Goal: Download file/media

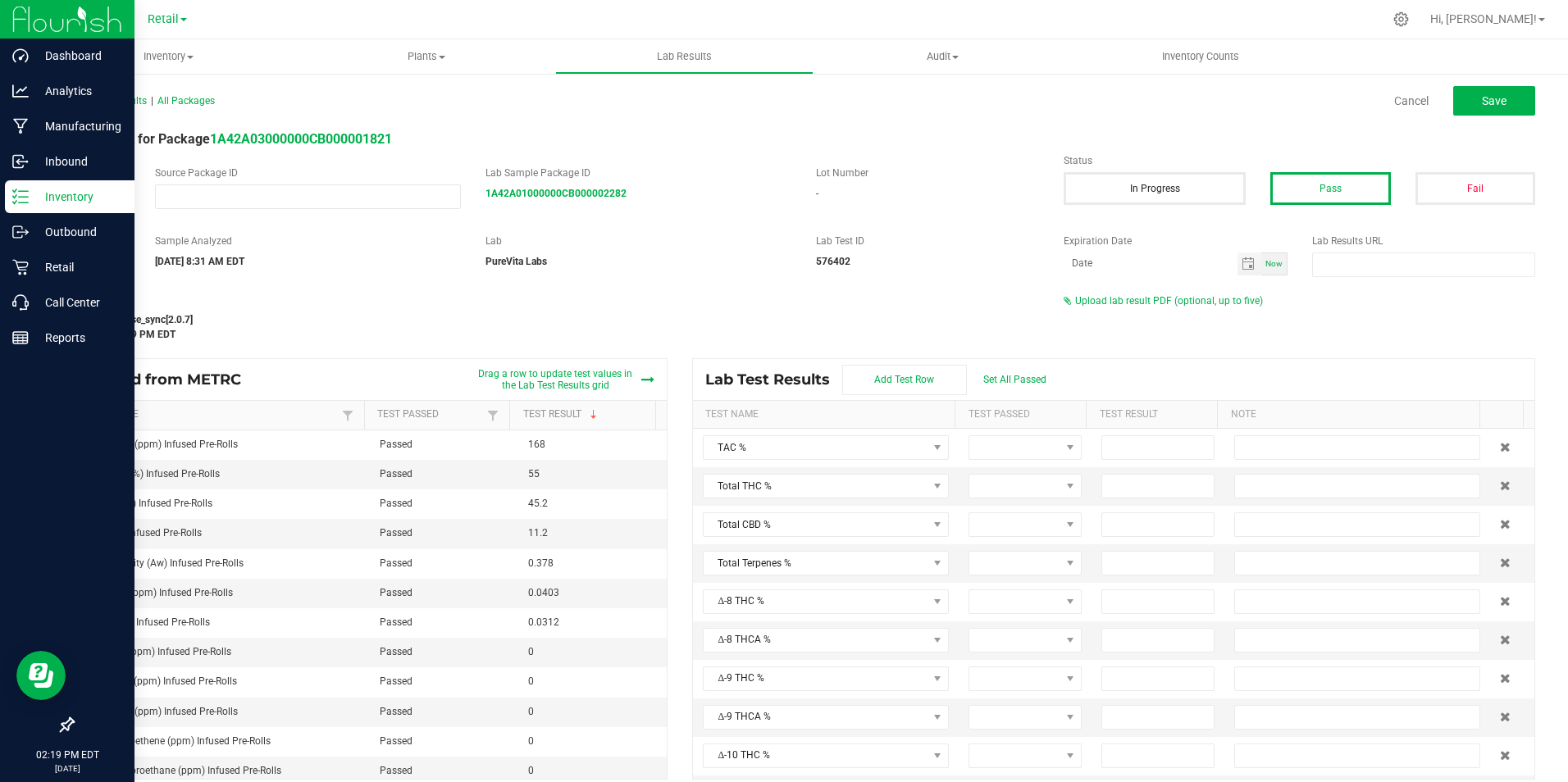
click at [74, 190] on p "Inventory" at bounding box center [78, 197] width 98 height 20
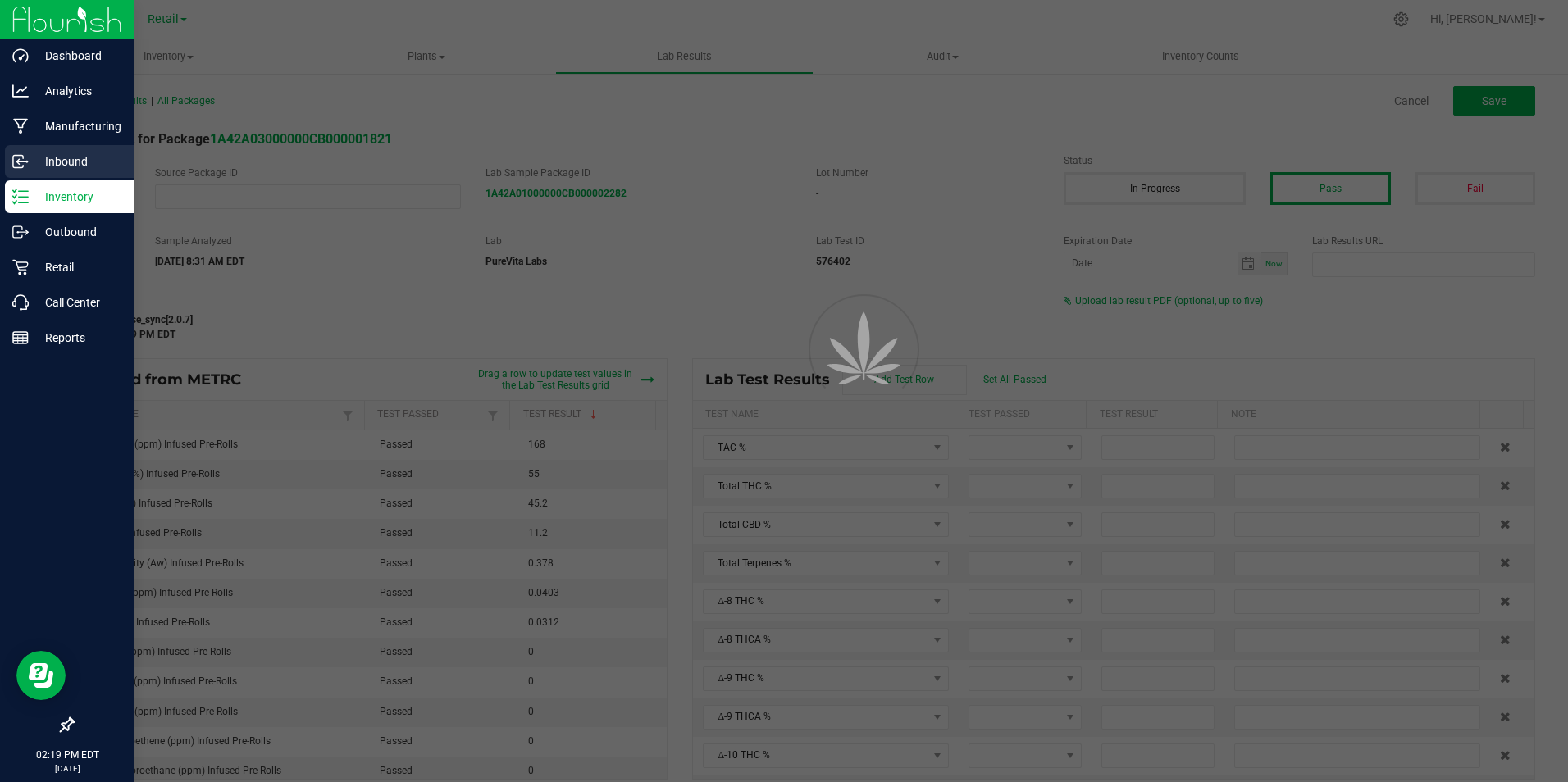
click at [65, 153] on p "Inbound" at bounding box center [78, 161] width 98 height 20
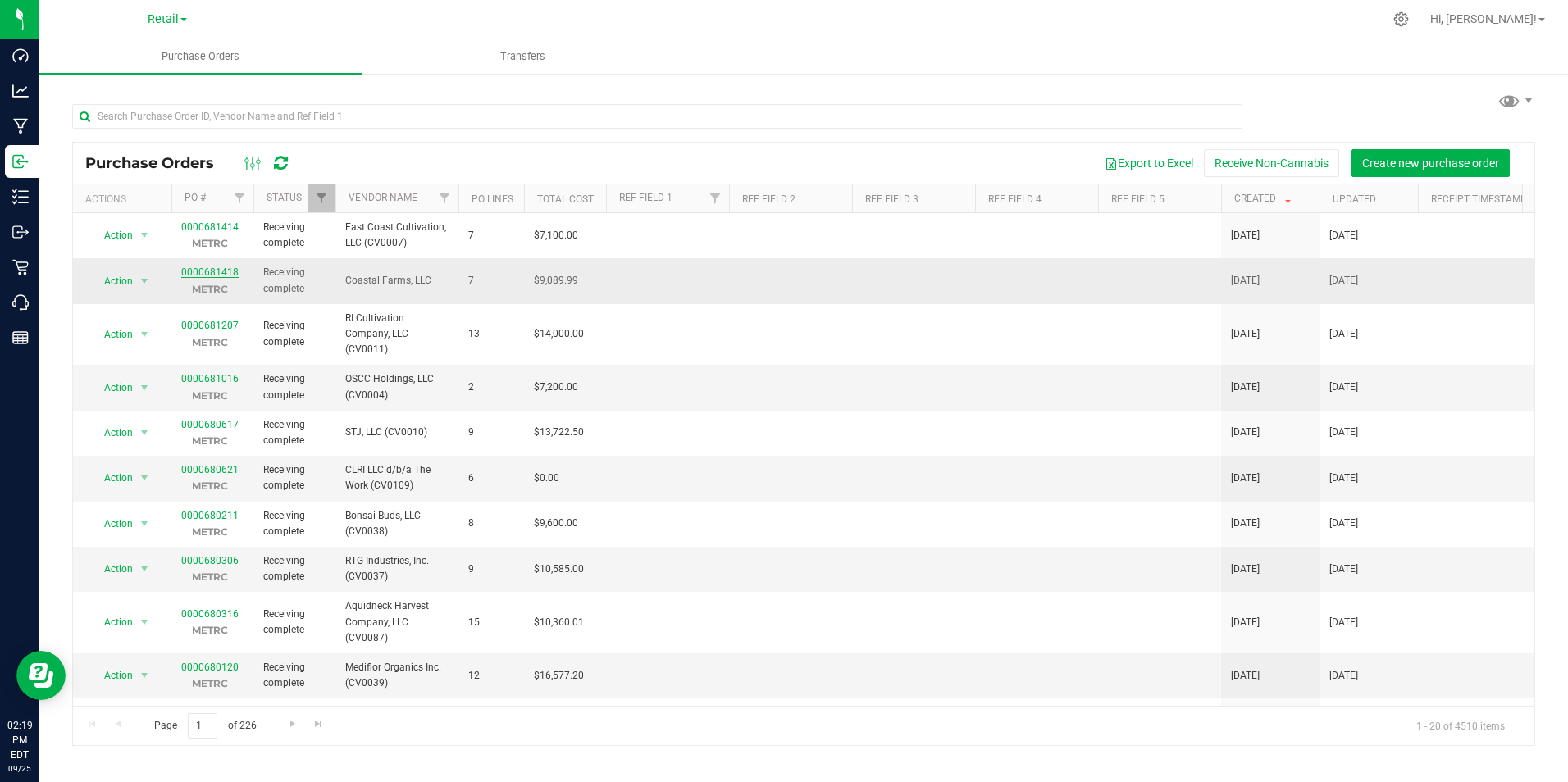
click at [207, 269] on link "0000681418" at bounding box center [210, 272] width 58 height 11
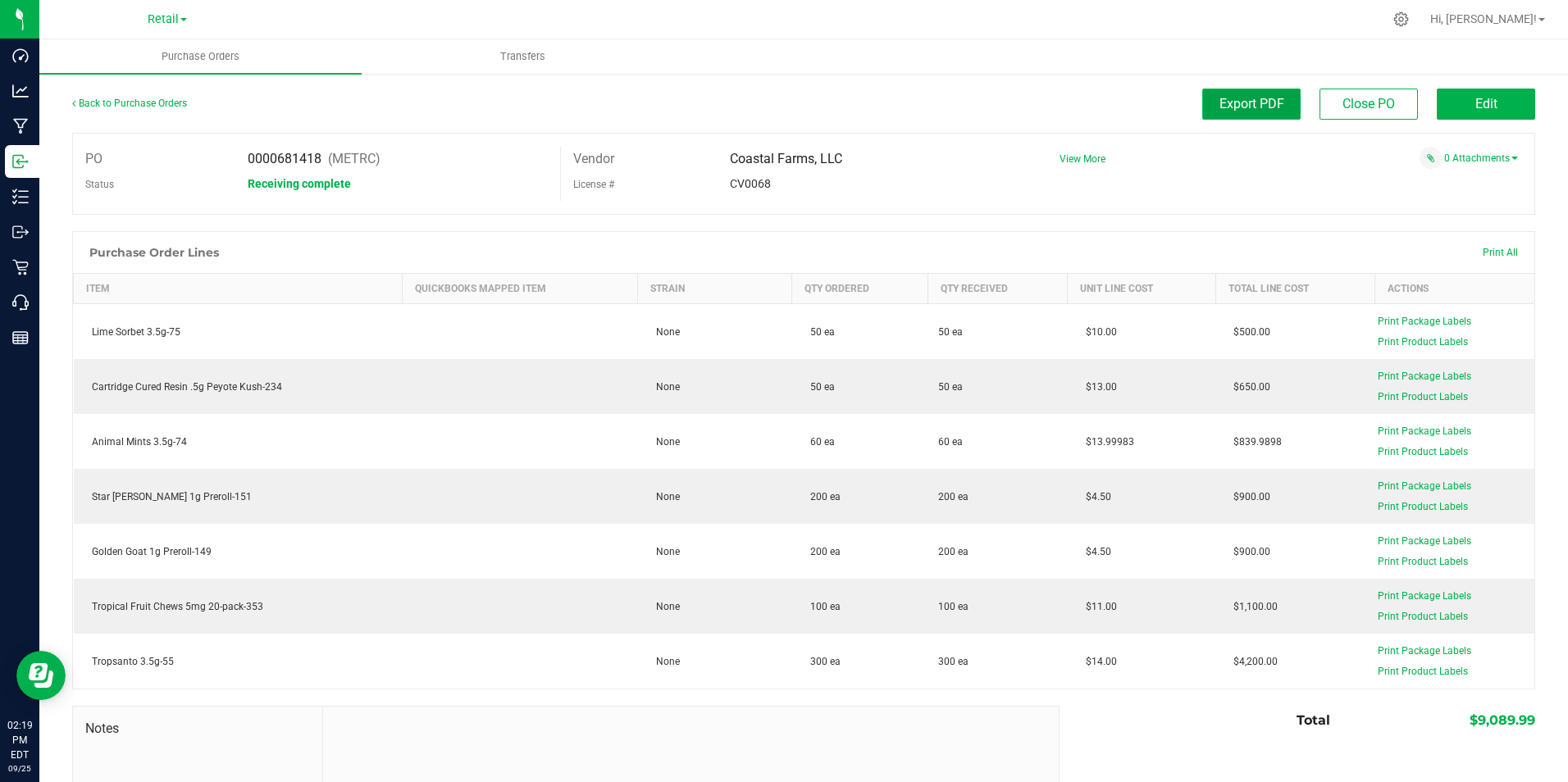
click at [1270, 105] on span "Export PDF" at bounding box center [1251, 103] width 65 height 16
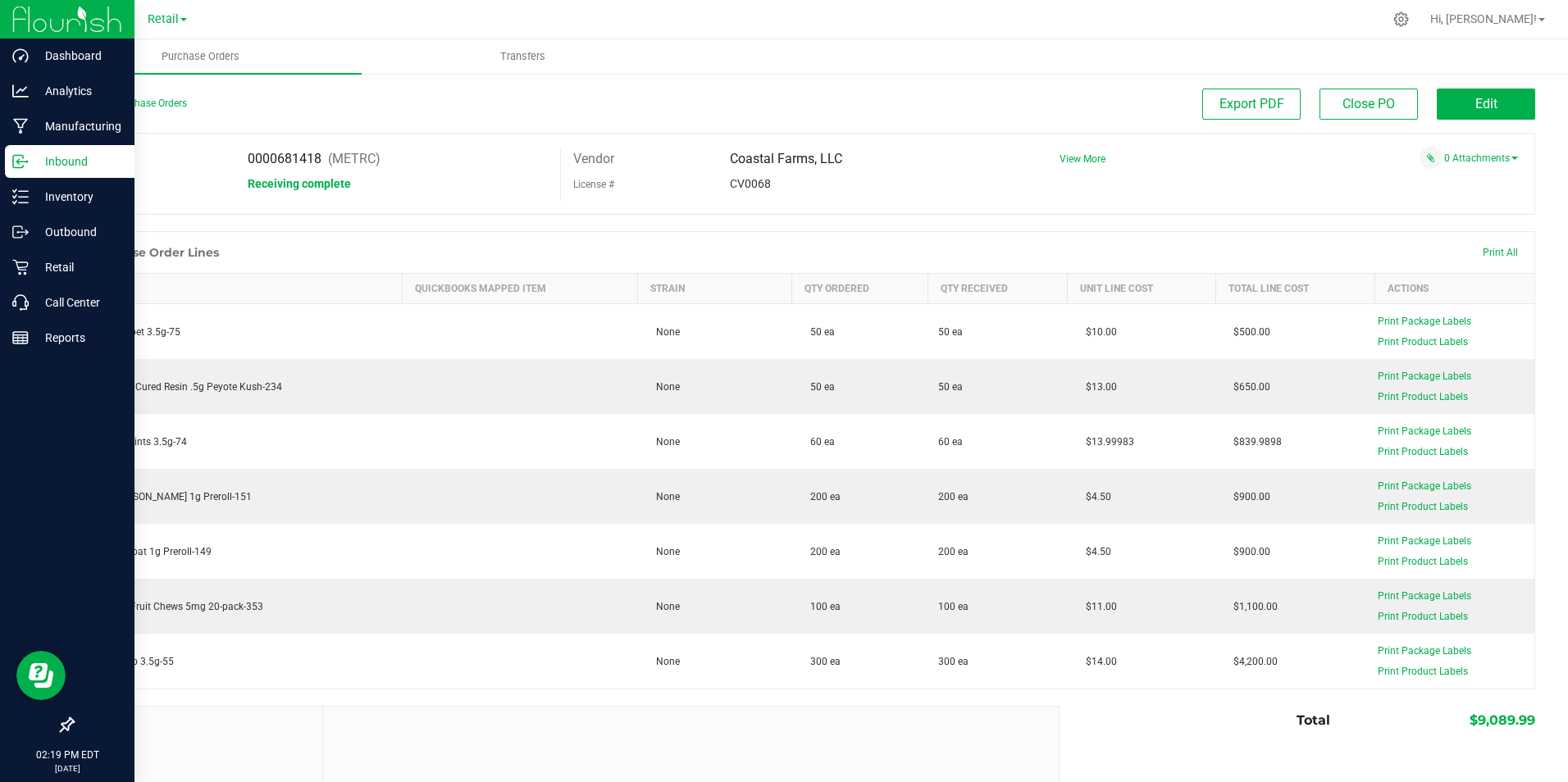
drag, startPoint x: 68, startPoint y: 158, endPoint x: 78, endPoint y: 168, distance: 14.1
click at [68, 158] on p "Inbound" at bounding box center [78, 161] width 98 height 20
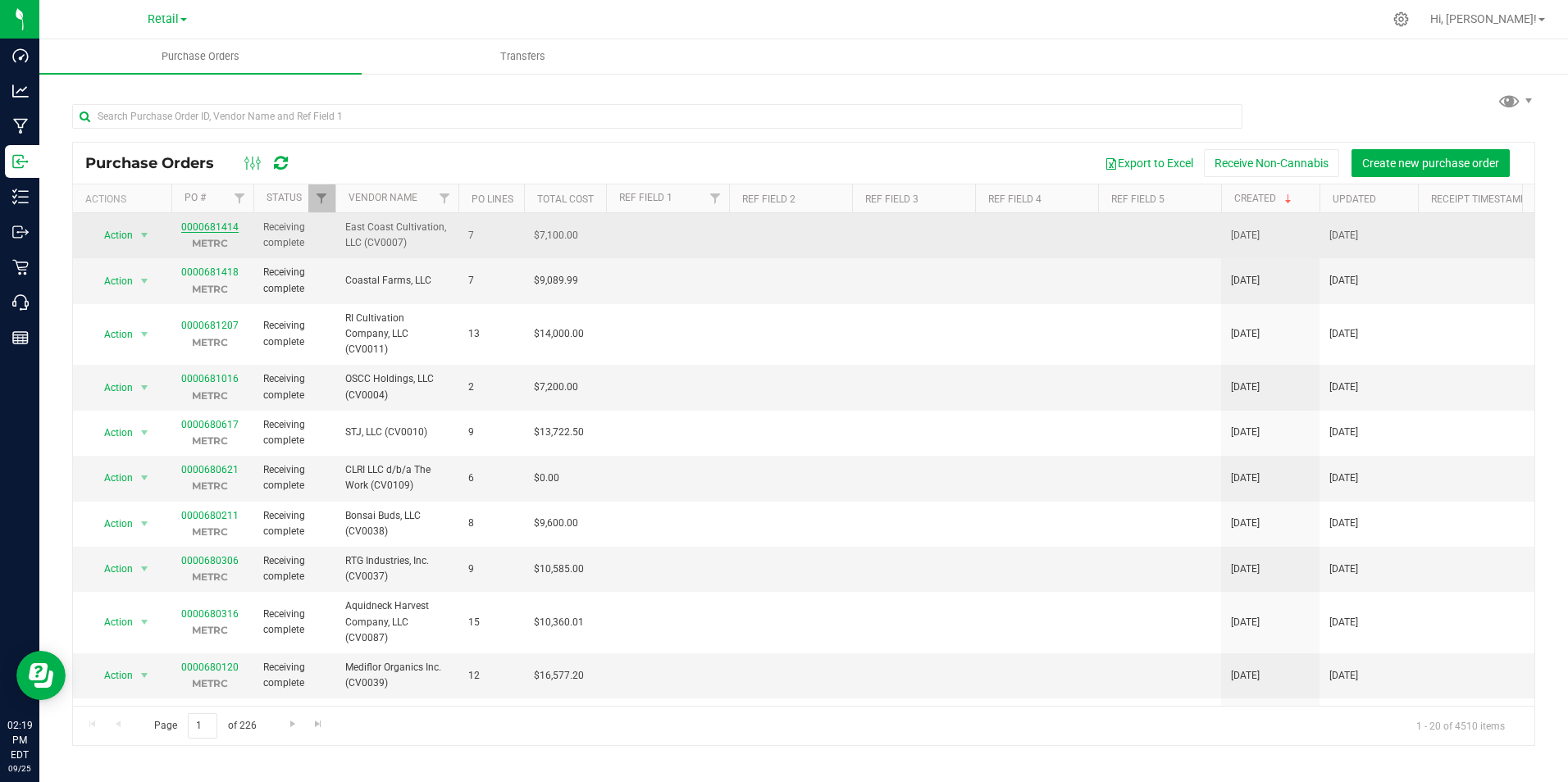
click at [212, 222] on link "0000681414" at bounding box center [210, 227] width 58 height 11
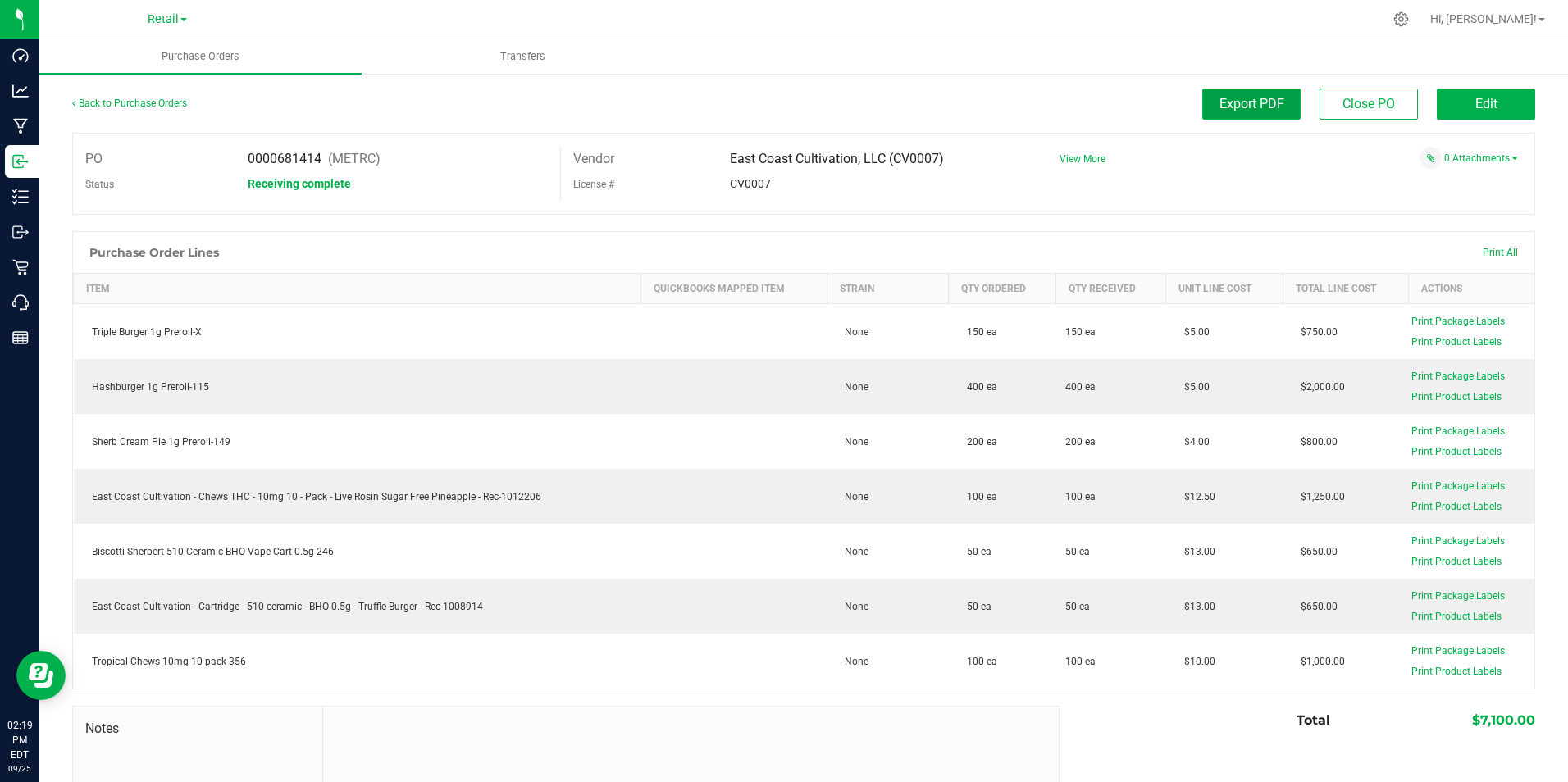
click at [1262, 90] on button "Export PDF" at bounding box center [1251, 104] width 98 height 31
